Goal: Book appointment/travel/reservation

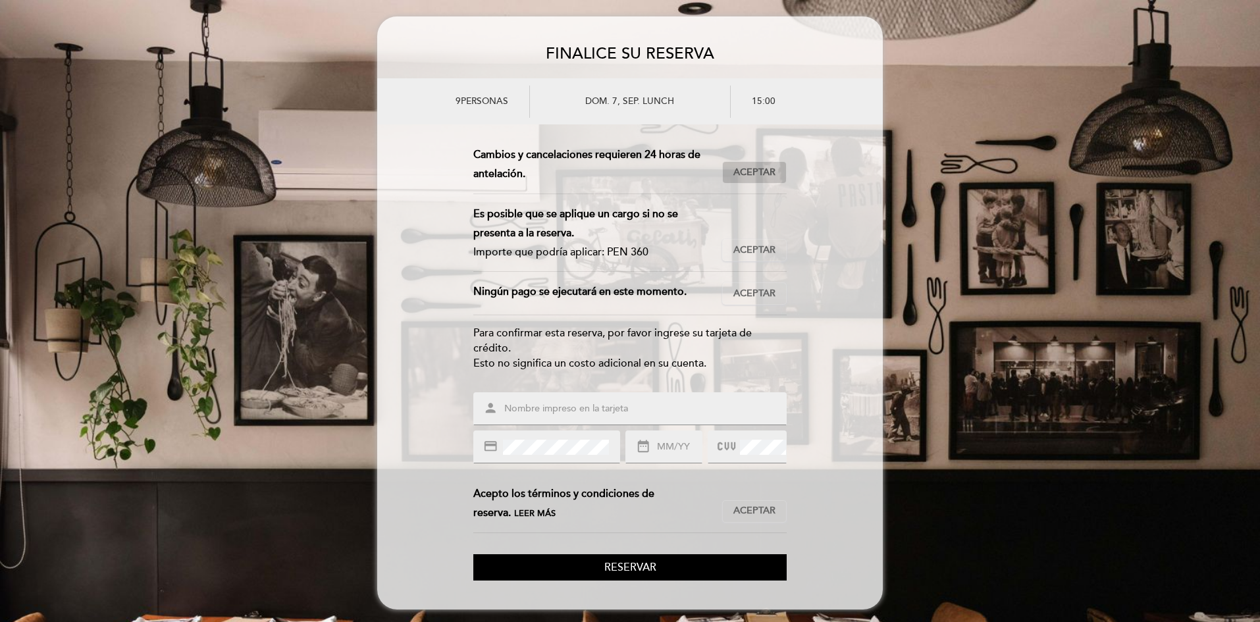
click at [759, 180] on button "Aceptar Aceptado" at bounding box center [754, 172] width 65 height 22
click at [745, 254] on span "Aceptar" at bounding box center [754, 251] width 42 height 14
click at [746, 289] on span "Aceptar" at bounding box center [754, 294] width 42 height 14
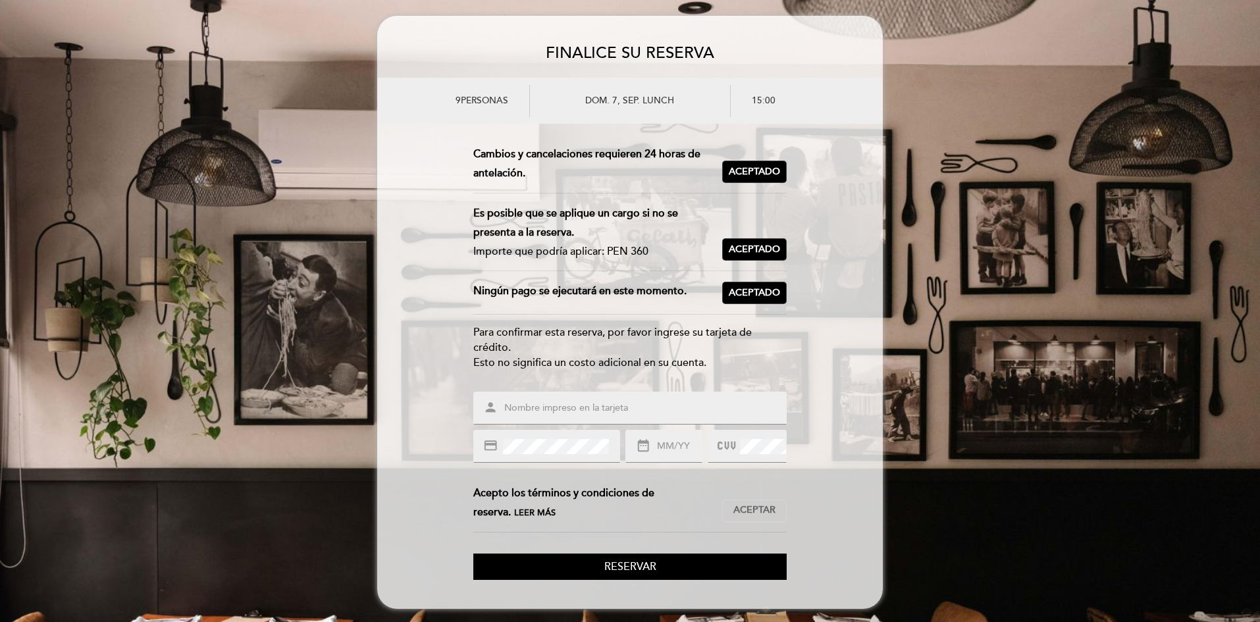
click at [529, 410] on input "text" at bounding box center [646, 408] width 286 height 15
type input "[DATE][PERSON_NAME]"
click at [860, 457] on form "Esta reserva requiere un pago por anticipado. Importe que se debe pagar: PEN 36…" at bounding box center [630, 362] width 506 height 435
click at [672, 446] on input "text" at bounding box center [679, 446] width 46 height 15
type input "06/28"
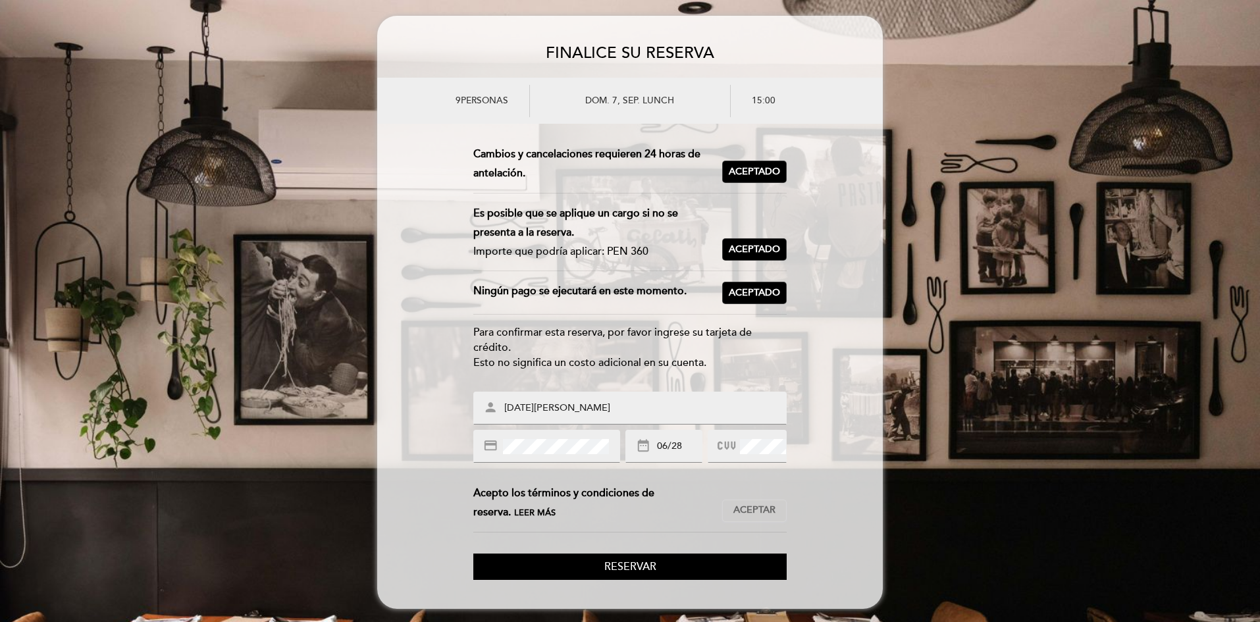
click at [822, 425] on form "Esta reserva requiere un pago por anticipado. Importe que se debe pagar: PEN 36…" at bounding box center [630, 362] width 506 height 435
click at [762, 507] on span "Aceptar" at bounding box center [754, 511] width 42 height 14
click at [717, 572] on button "Reservar" at bounding box center [629, 567] width 313 height 27
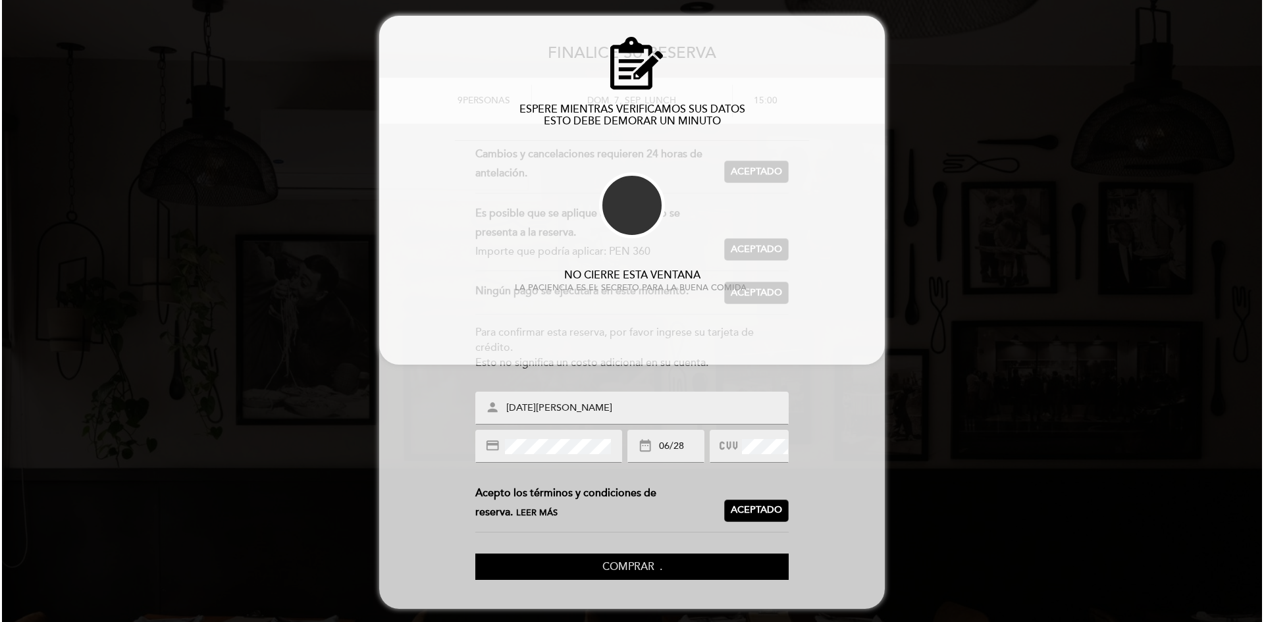
scroll to position [0, 0]
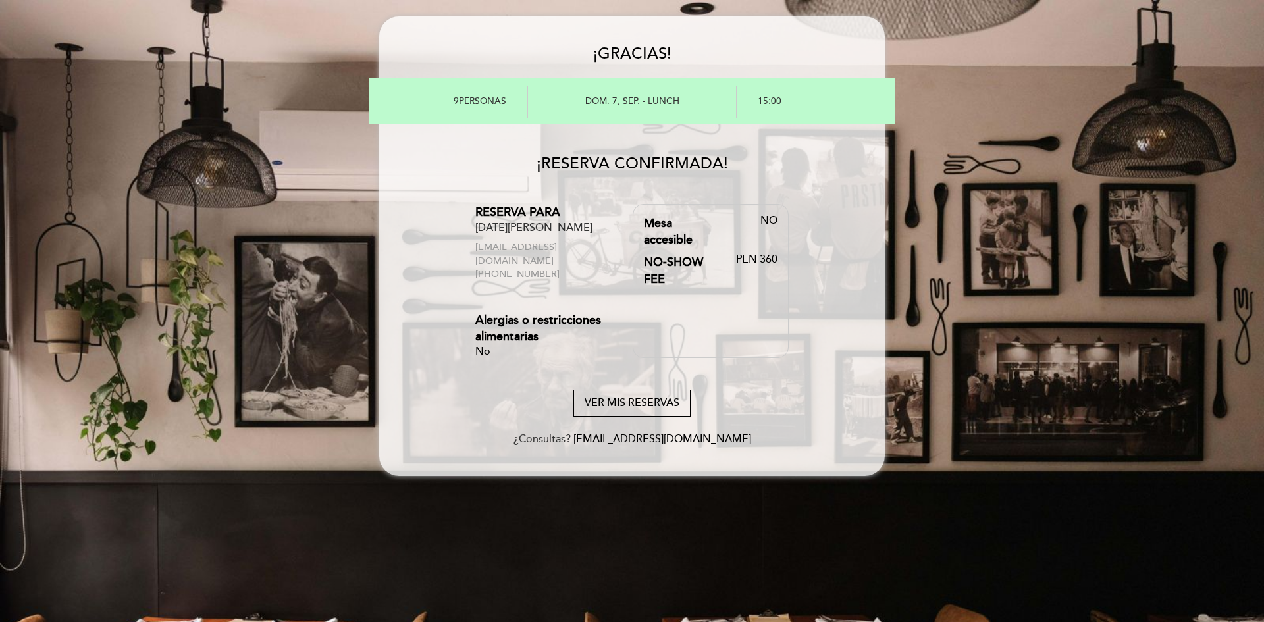
click at [799, 234] on form "¡RESERVA CONFIRMADA! RESERVA PARA [DATE][PERSON_NAME] [EMAIL_ADDRESS][DOMAIN_NA…" at bounding box center [632, 295] width 506 height 301
